Goal: Find specific page/section: Find specific page/section

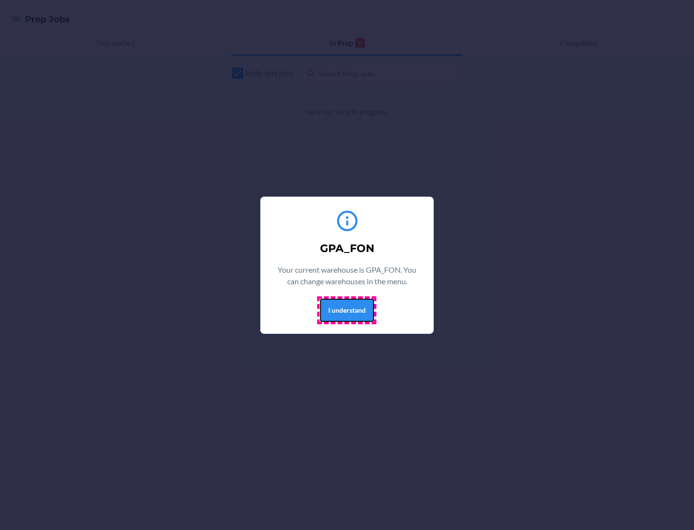
click at [346, 310] on button "I understand" at bounding box center [347, 310] width 54 height 23
